Goal: Find specific page/section: Find specific page/section

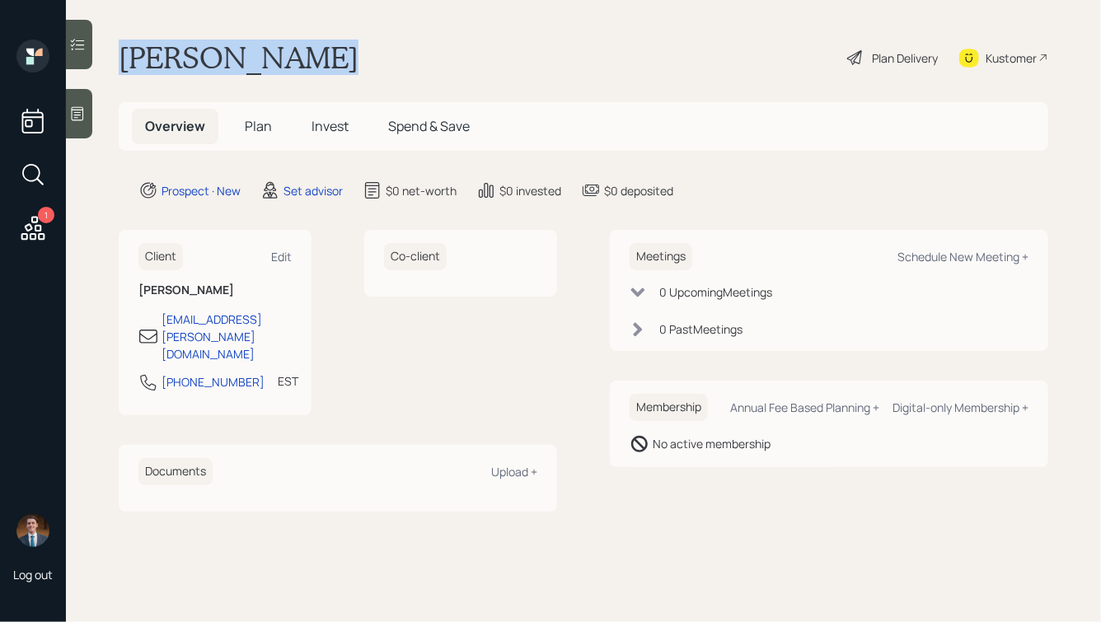
drag, startPoint x: 311, startPoint y: 68, endPoint x: 118, endPoint y: 60, distance: 193.8
click at [118, 61] on main "[PERSON_NAME] Plan Delivery Kustomer Overview Plan Invest Spend & Save Prospect…" at bounding box center [583, 311] width 1035 height 622
click at [118, 60] on main "[PERSON_NAME] Plan Delivery Kustomer Overview Plan Invest Spend & Save Prospect…" at bounding box center [583, 311] width 1035 height 622
